Goal: Task Accomplishment & Management: Use online tool/utility

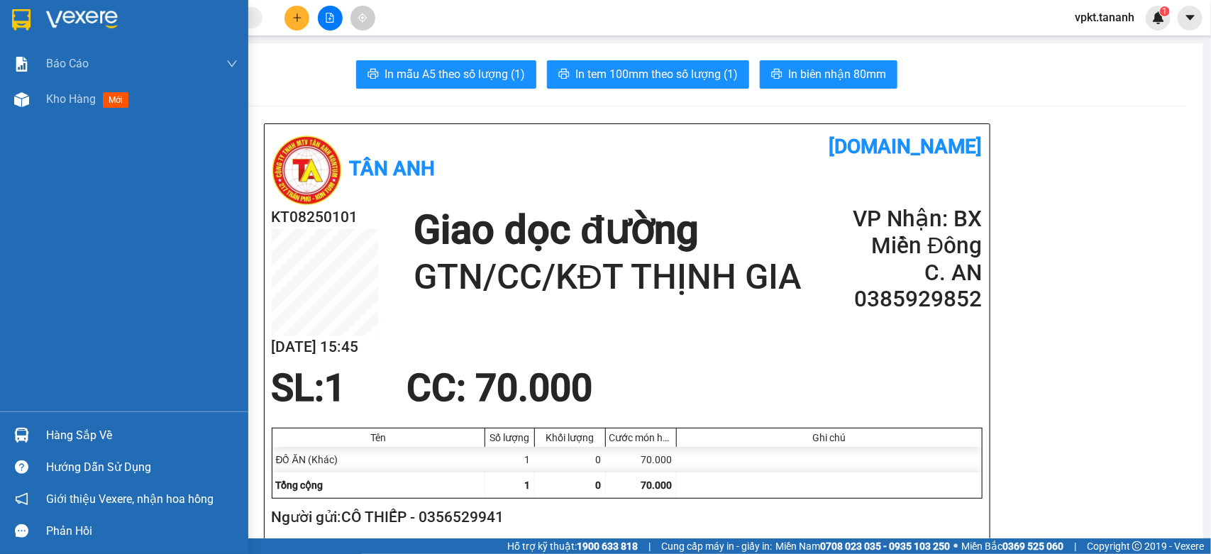
click at [30, 15] on img at bounding box center [21, 19] width 18 height 21
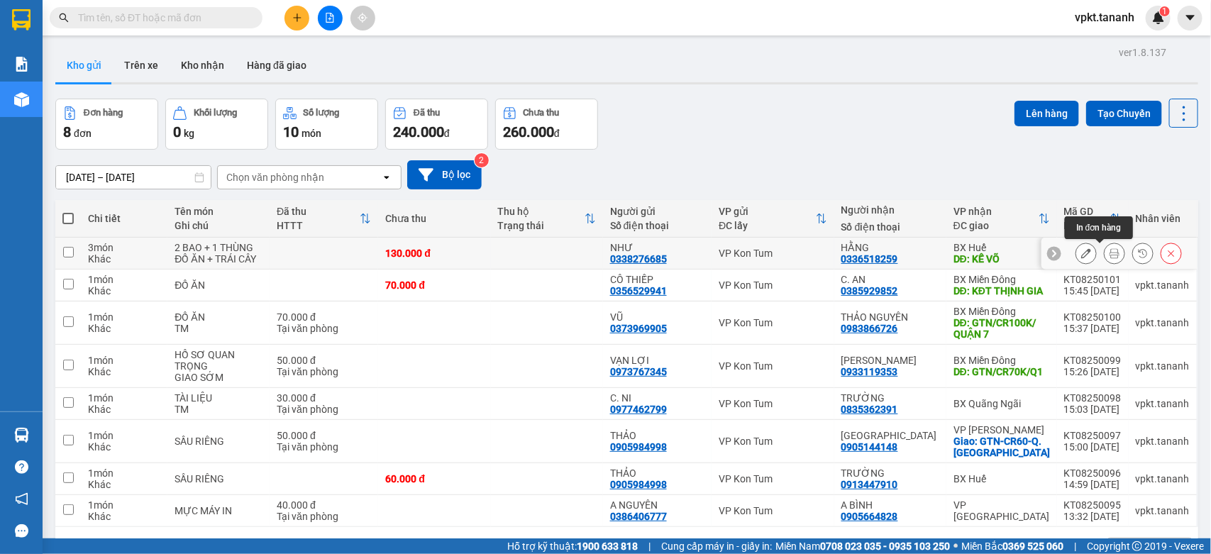
click at [1109, 253] on icon at bounding box center [1114, 253] width 10 height 10
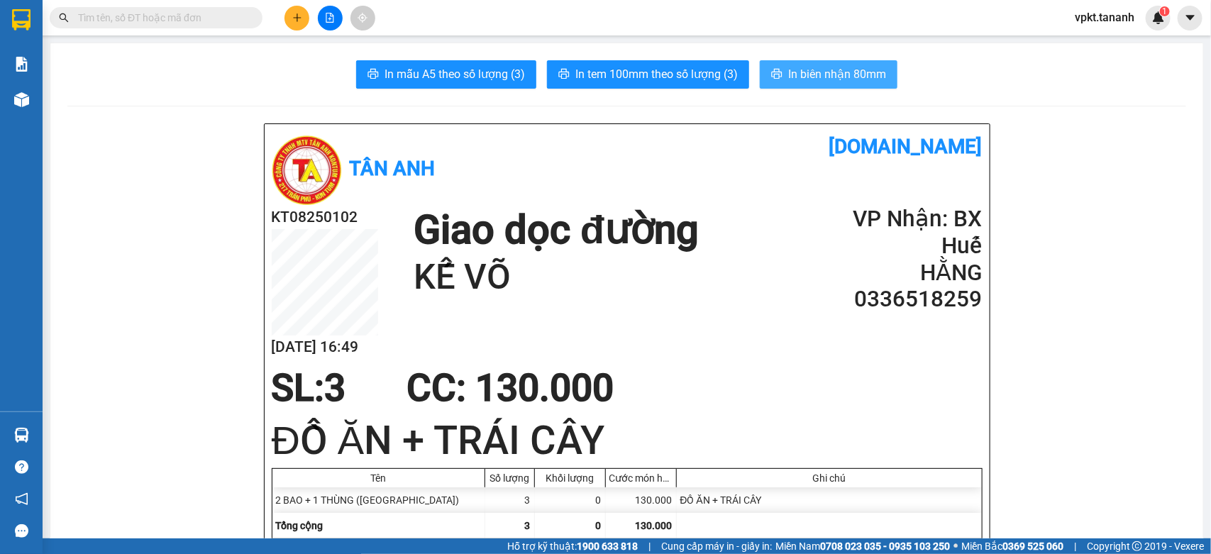
click at [816, 79] on span "In biên nhận 80mm" at bounding box center [837, 74] width 98 height 18
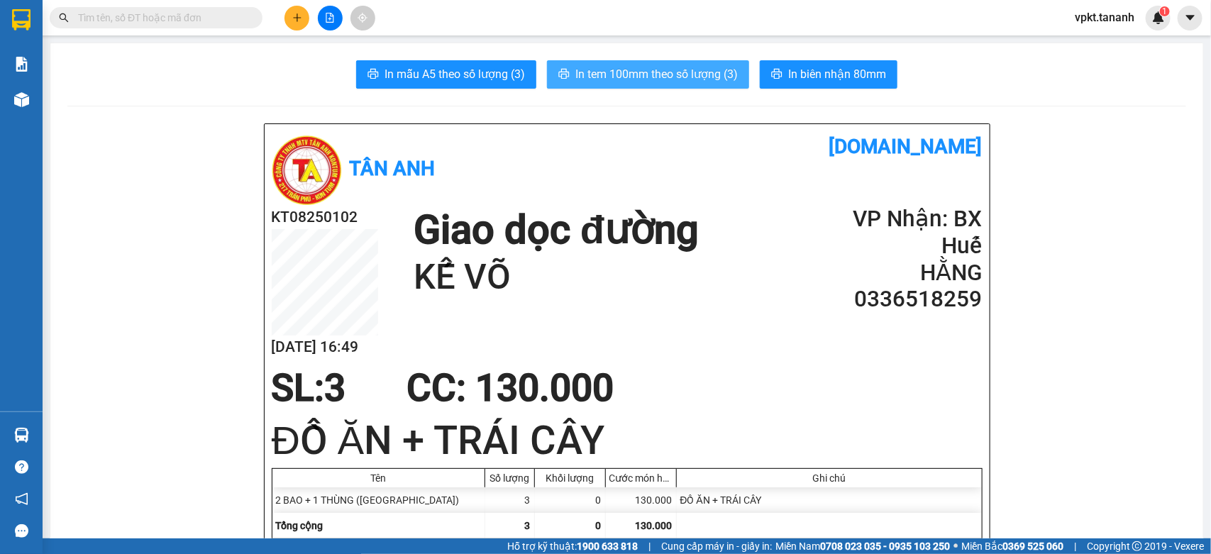
click at [686, 79] on span "In tem 100mm theo số lượng (3)" at bounding box center [656, 74] width 162 height 18
click at [654, 69] on span "In tem 100mm theo số lượng (3)" at bounding box center [656, 74] width 162 height 18
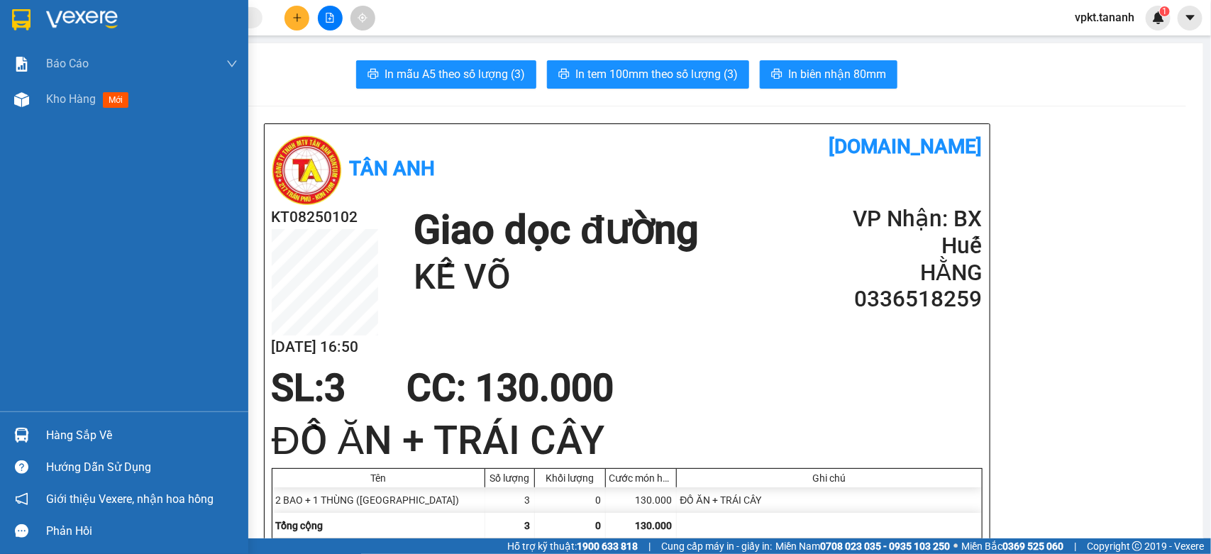
click at [39, 18] on div at bounding box center [124, 23] width 248 height 46
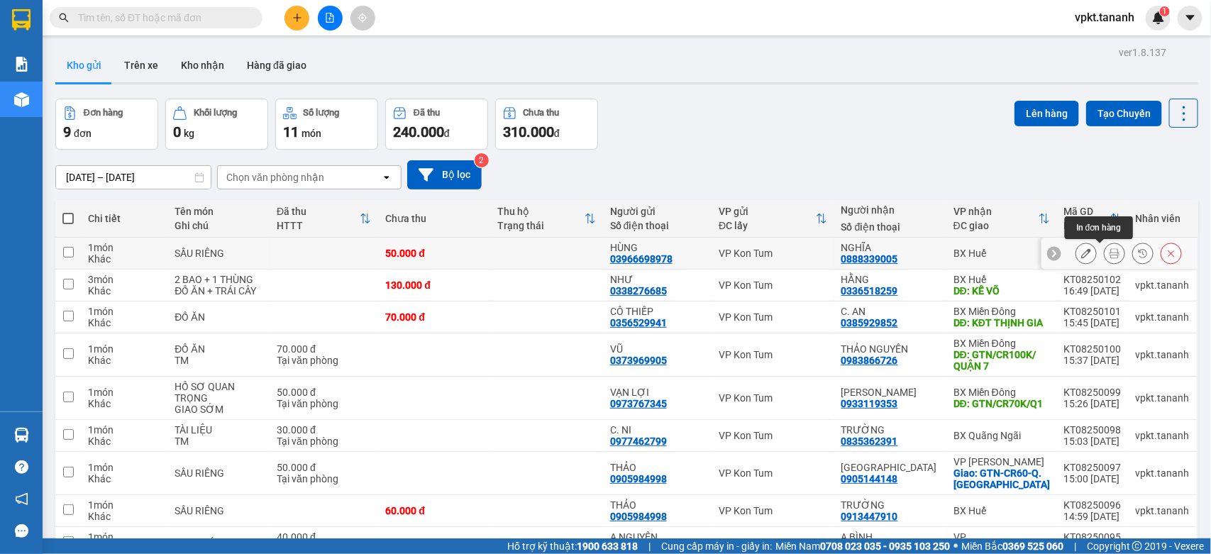
click at [1109, 253] on icon at bounding box center [1114, 253] width 10 height 10
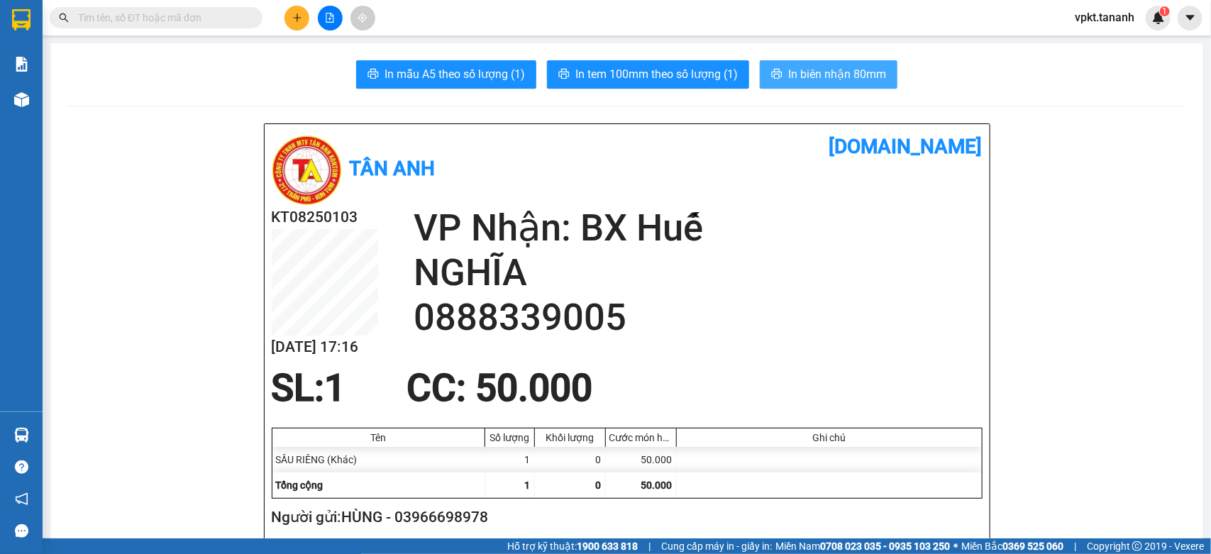
click at [849, 72] on span "In biên nhận 80mm" at bounding box center [837, 74] width 98 height 18
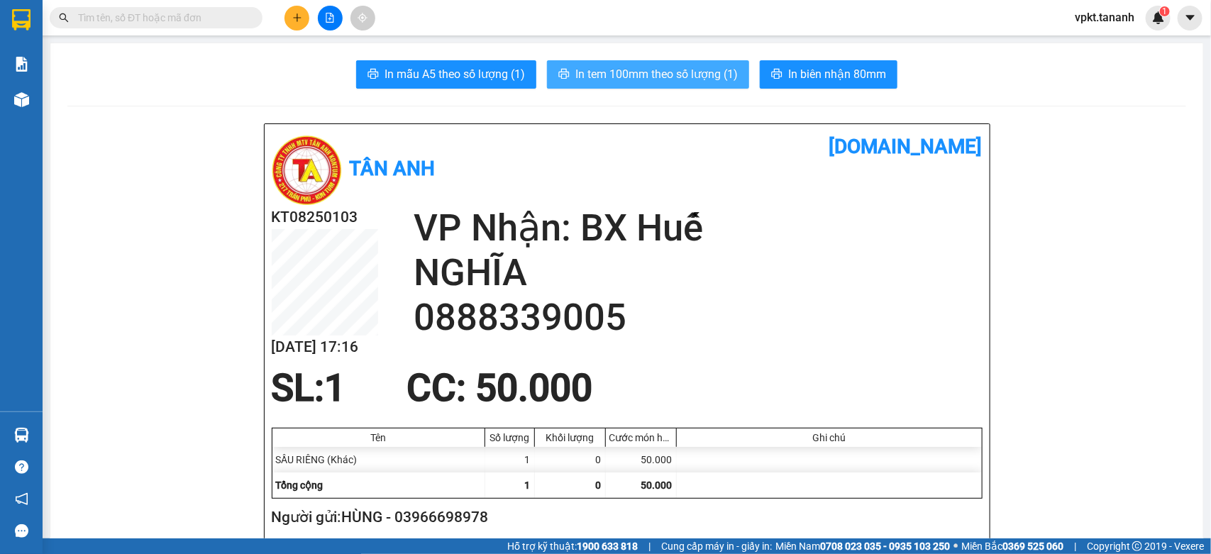
click at [632, 62] on button "In tem 100mm theo số lượng (1)" at bounding box center [648, 74] width 202 height 28
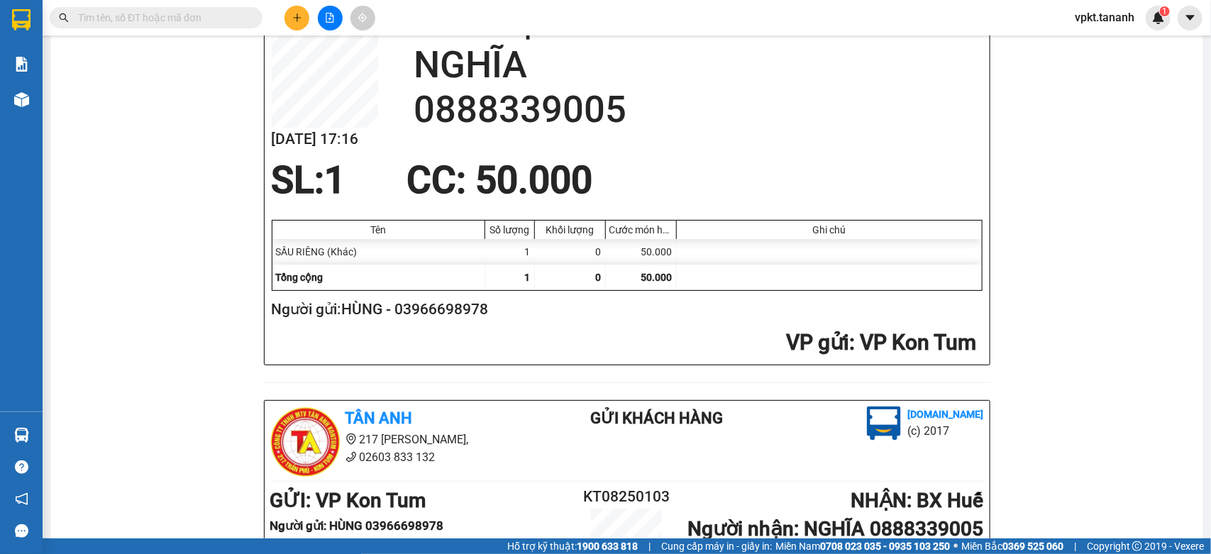
scroll to position [177, 0]
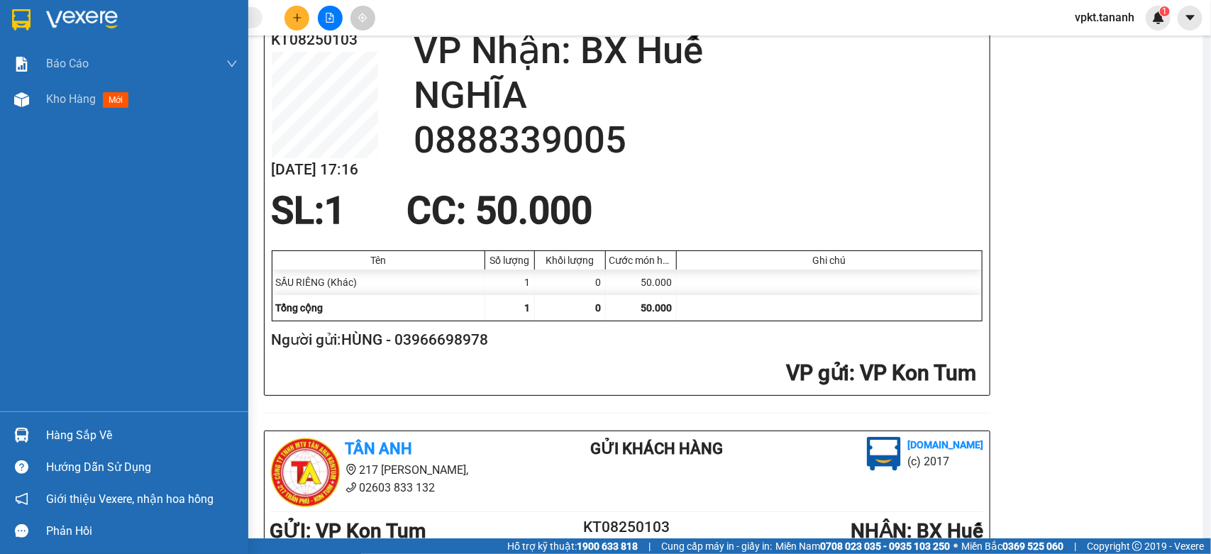
click at [9, 9] on div at bounding box center [21, 19] width 25 height 25
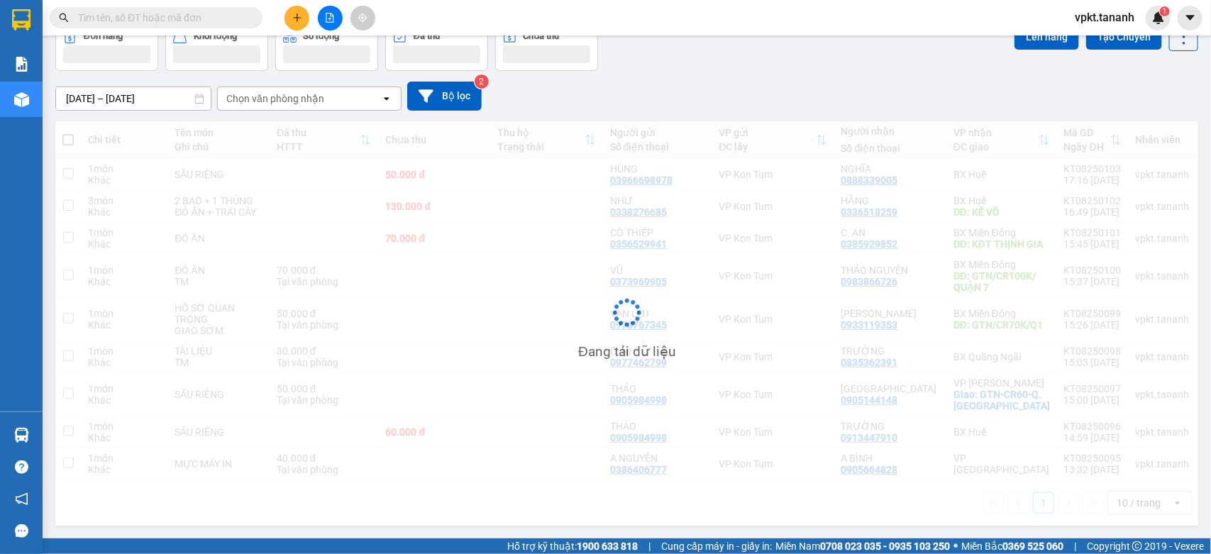
scroll to position [92, 0]
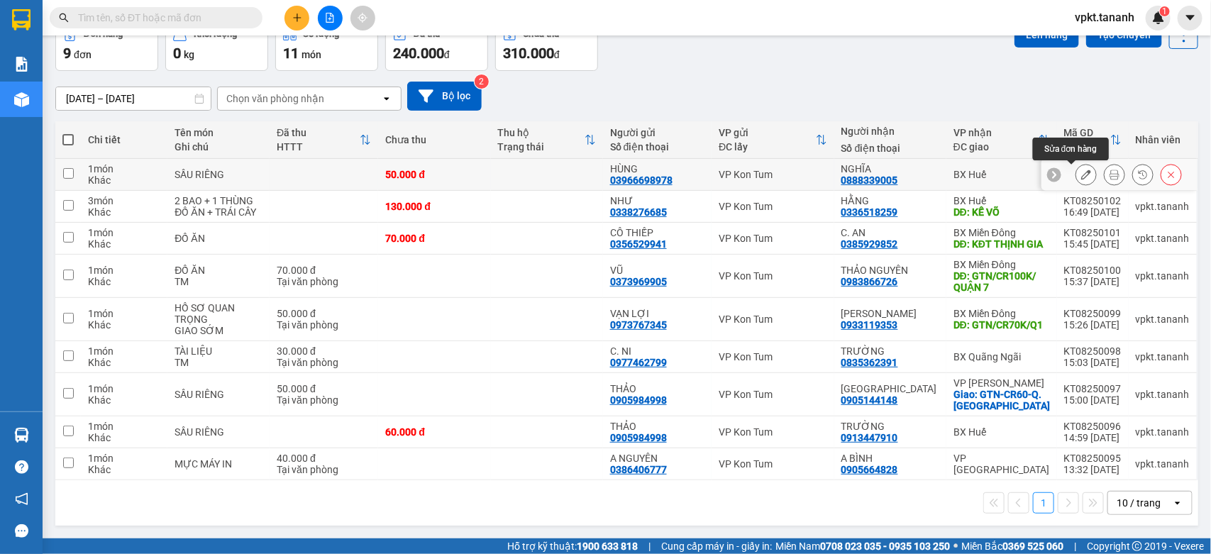
click at [1081, 170] on icon at bounding box center [1086, 175] width 10 height 10
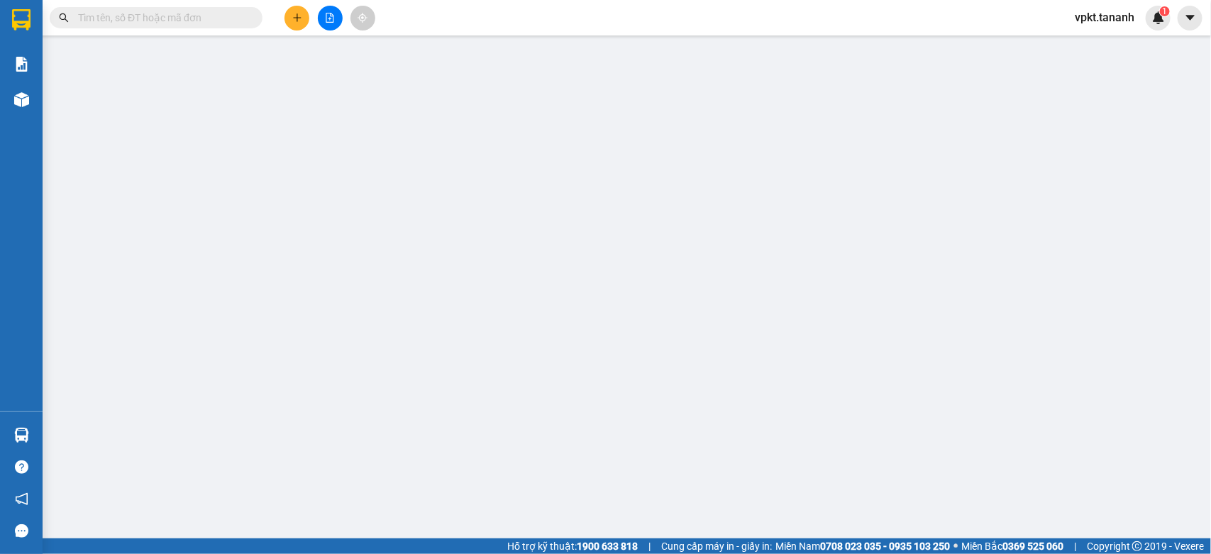
type input "03966698978"
type input "0888339005"
type input "50.000"
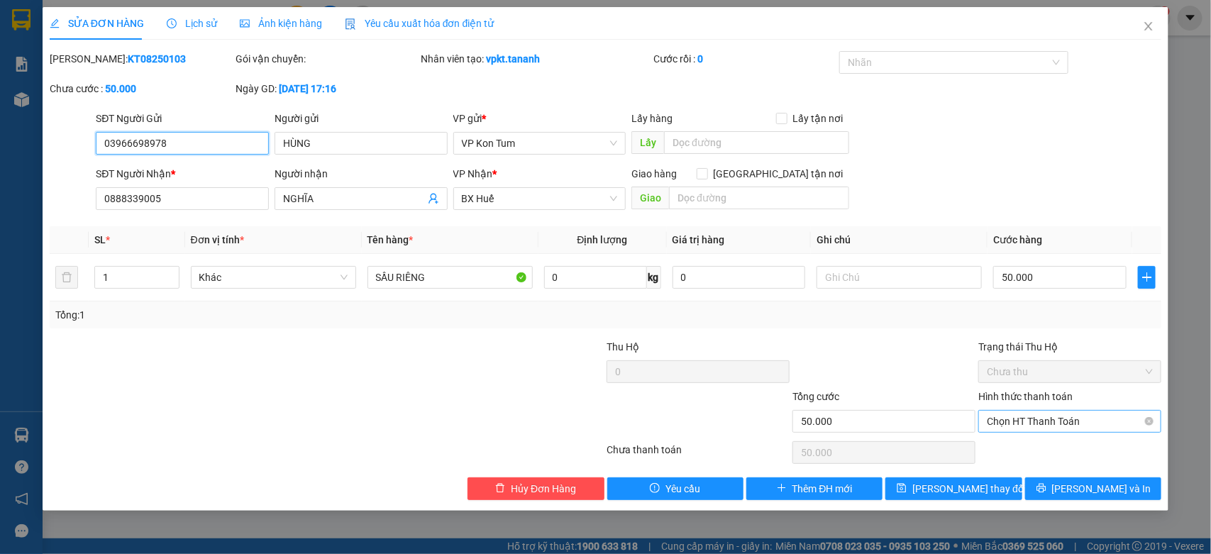
click at [1039, 427] on span "Chọn HT Thanh Toán" at bounding box center [1070, 421] width 166 height 21
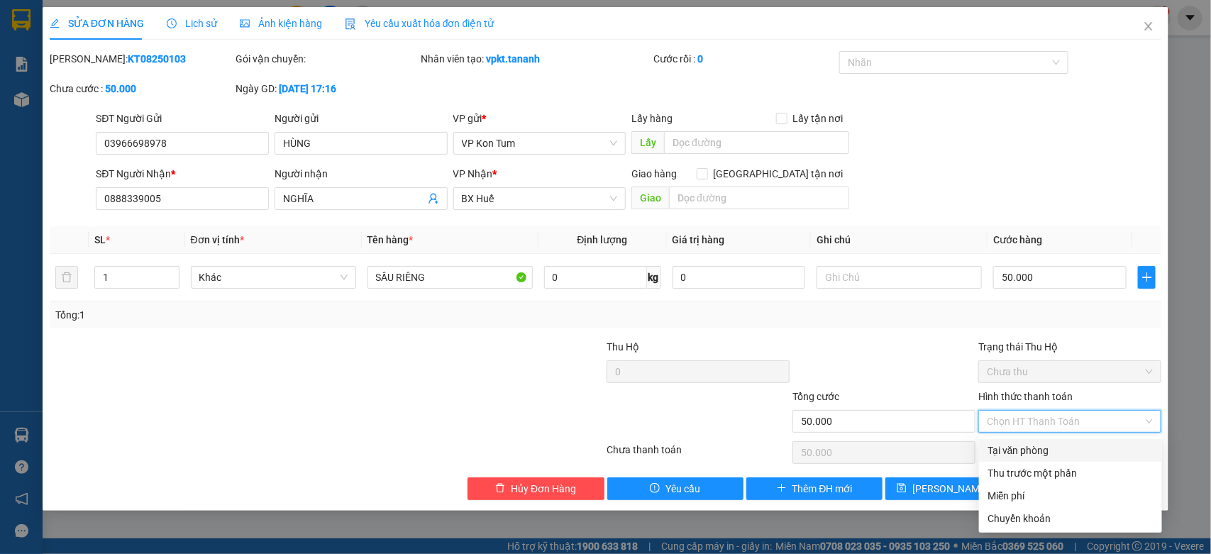
click at [1007, 445] on div "Tại văn phòng" at bounding box center [1070, 451] width 166 height 16
type input "0"
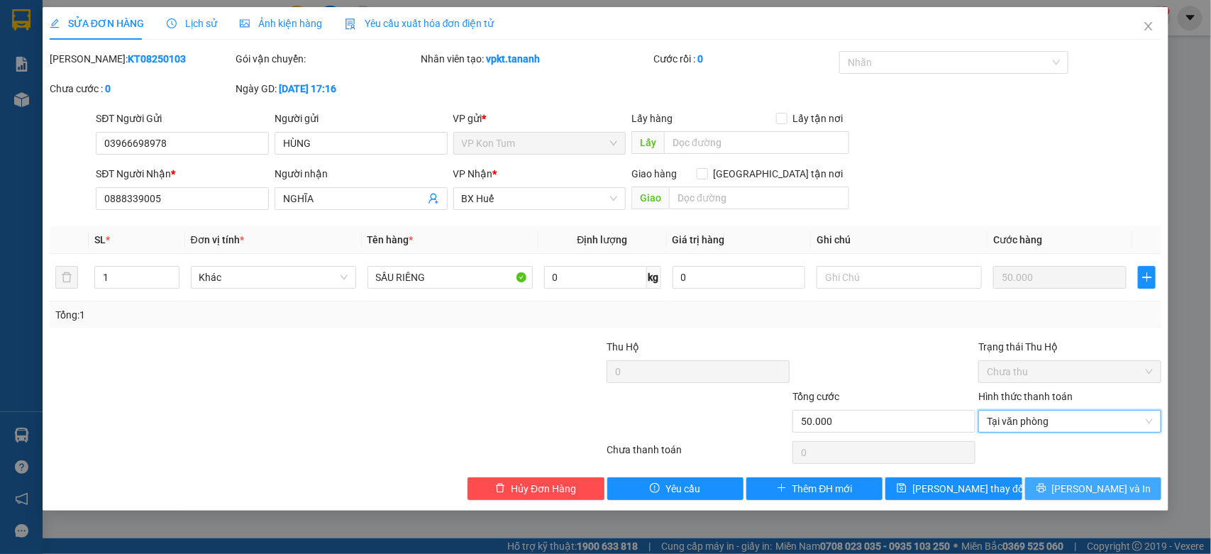
click at [1046, 493] on icon "printer" at bounding box center [1041, 488] width 10 height 10
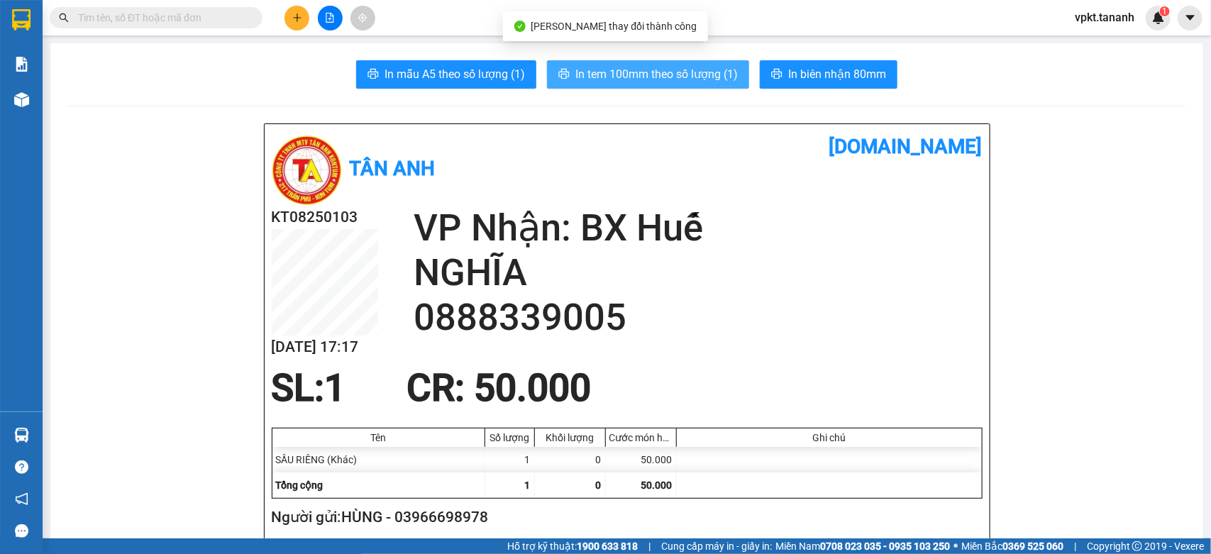
click at [614, 72] on span "In tem 100mm theo số lượng (1)" at bounding box center [656, 74] width 162 height 18
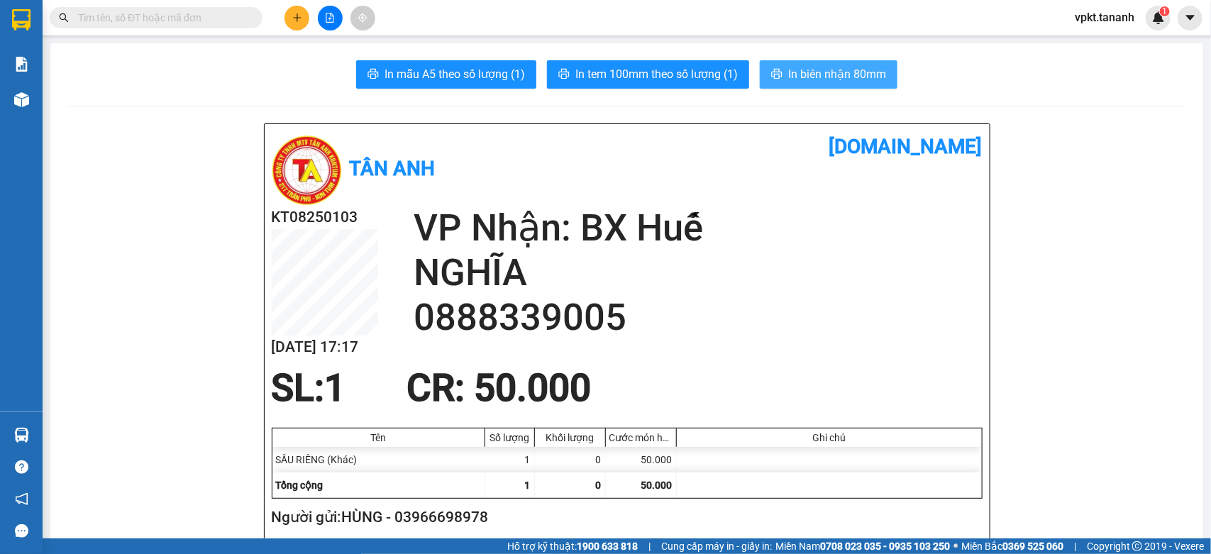
click at [788, 68] on span "In biên nhận 80mm" at bounding box center [837, 74] width 98 height 18
click at [859, 69] on span "In biên nhận 80mm" at bounding box center [837, 74] width 98 height 18
